Goal: Find specific page/section: Find specific page/section

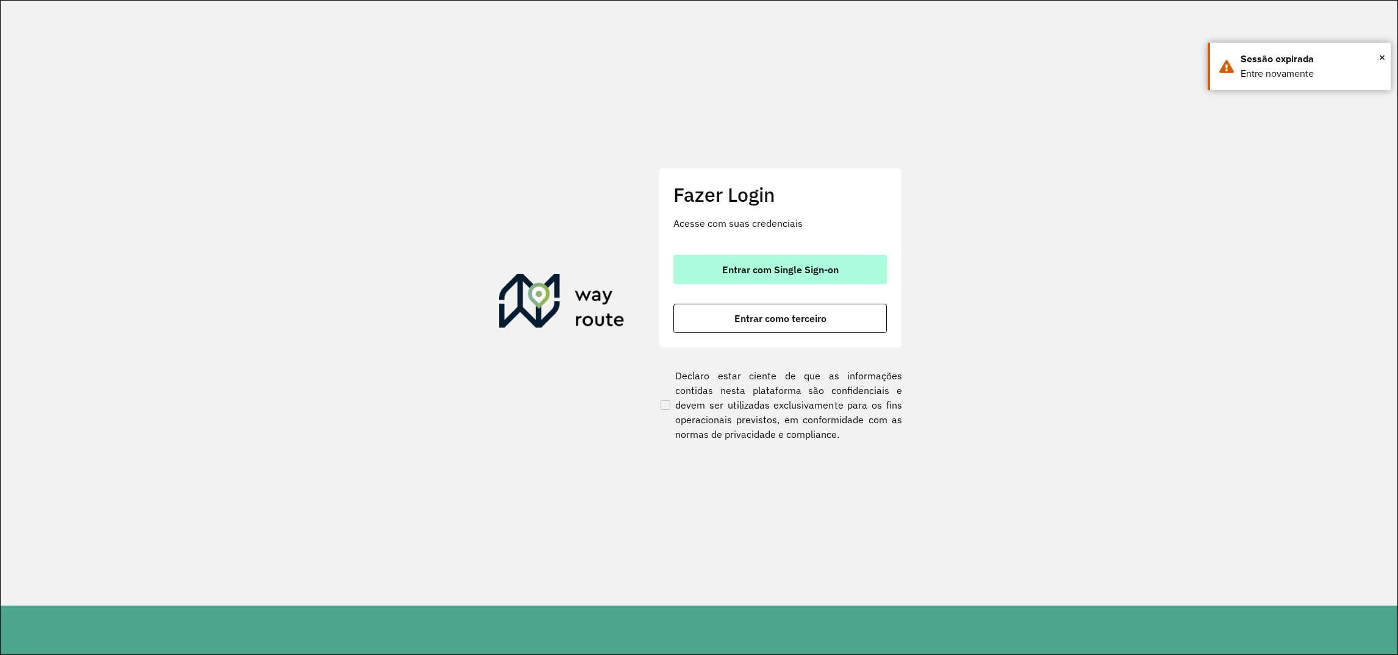
click at [832, 278] on button "Entrar com Single Sign-on" at bounding box center [779, 269] width 213 height 29
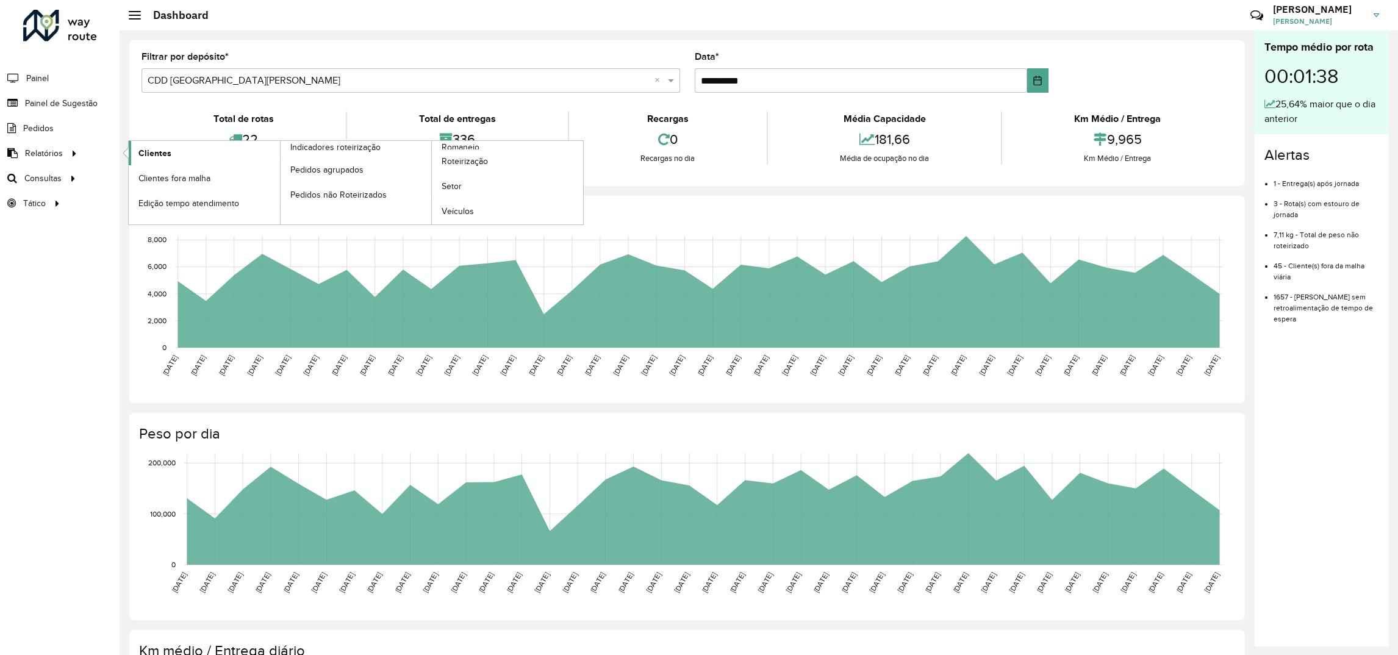
click at [178, 149] on link "Clientes" at bounding box center [204, 153] width 151 height 24
